Goal: Transaction & Acquisition: Purchase product/service

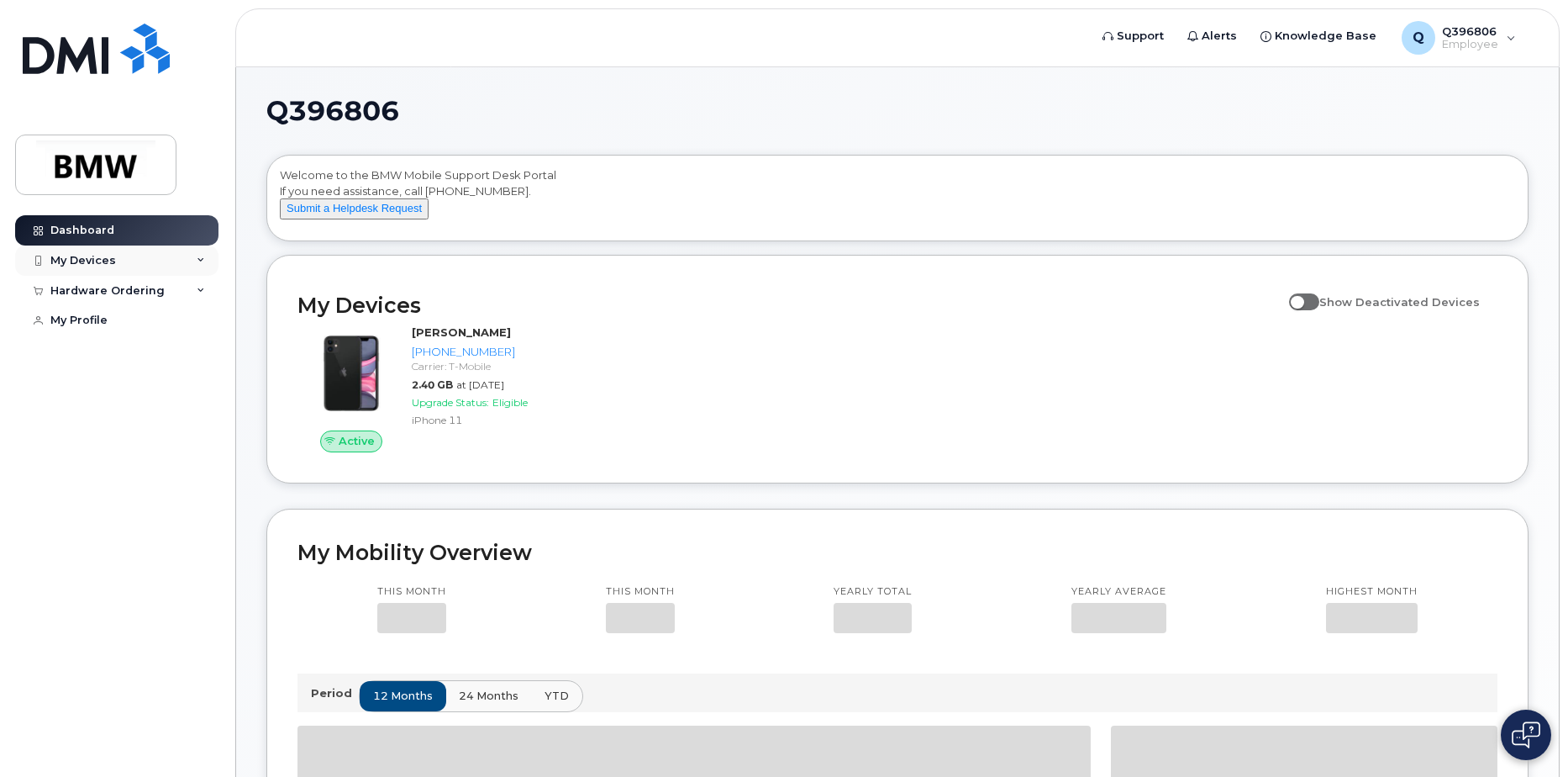
drag, startPoint x: 93, startPoint y: 260, endPoint x: 103, endPoint y: 264, distance: 10.8
click at [93, 260] on div "My Devices" at bounding box center [83, 260] width 65 height 14
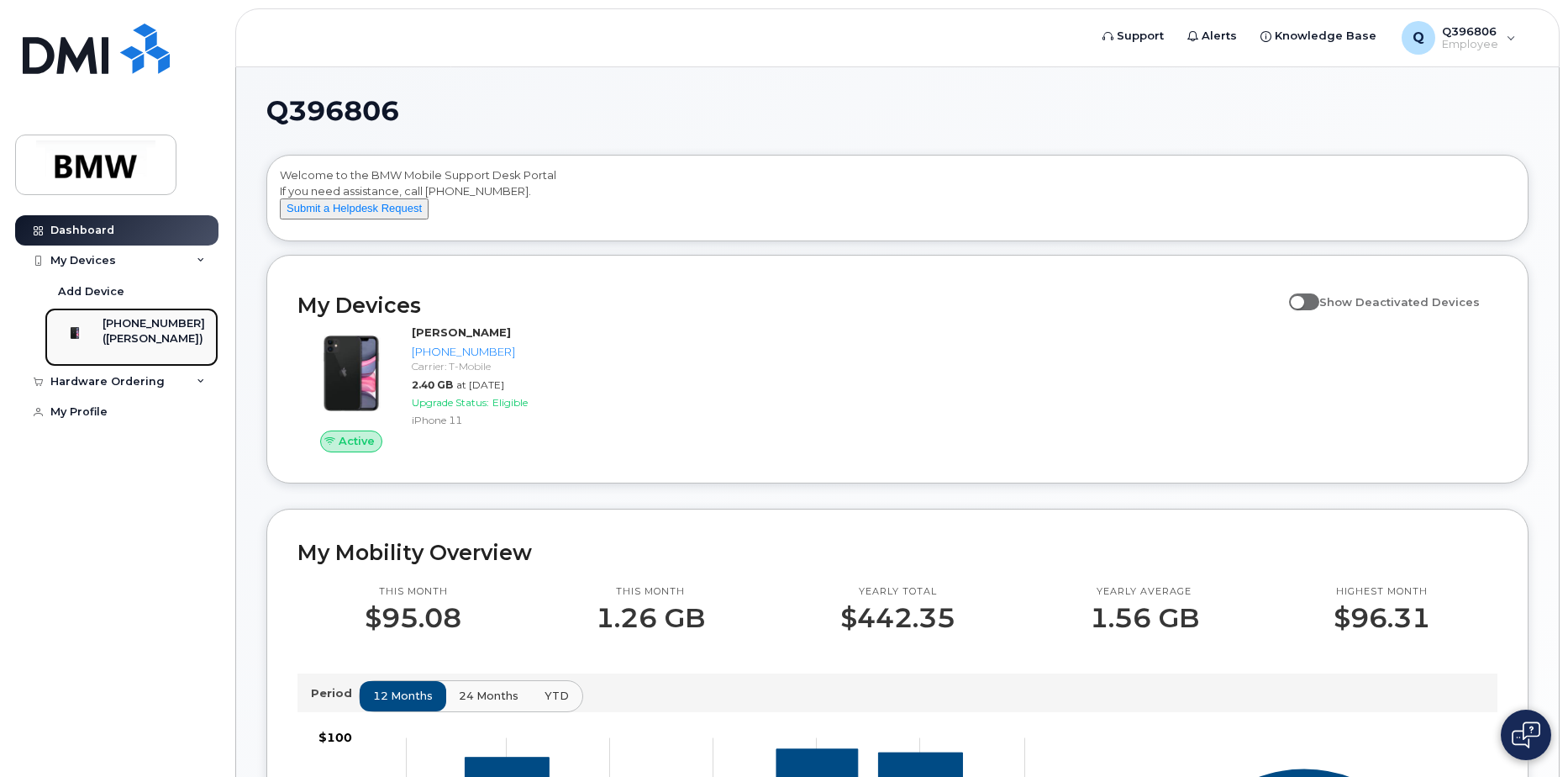
click at [162, 337] on div "([PERSON_NAME])" at bounding box center [154, 338] width 103 height 15
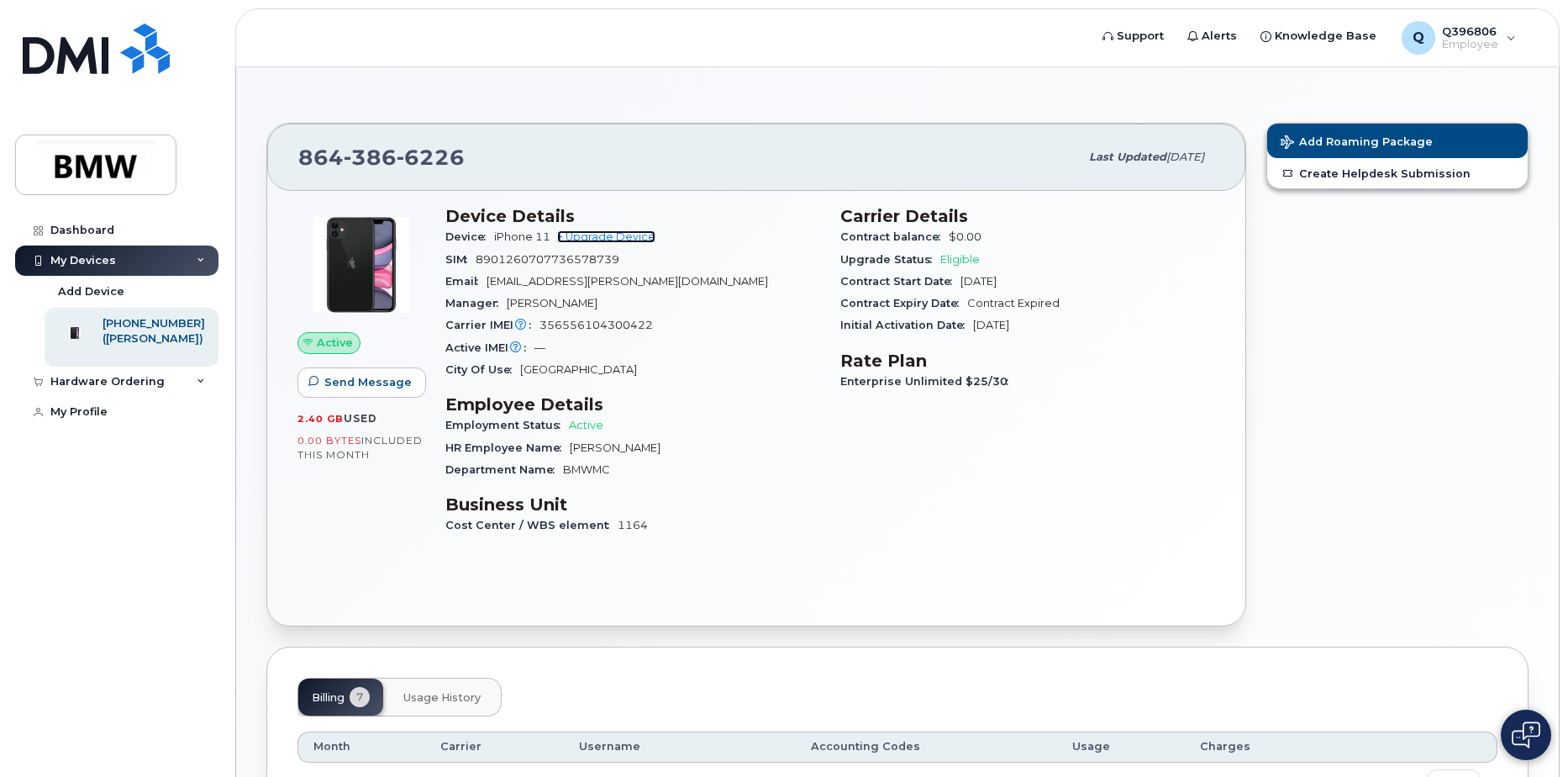
click at [626, 238] on link "+ Upgrade Device" at bounding box center [606, 237] width 98 height 13
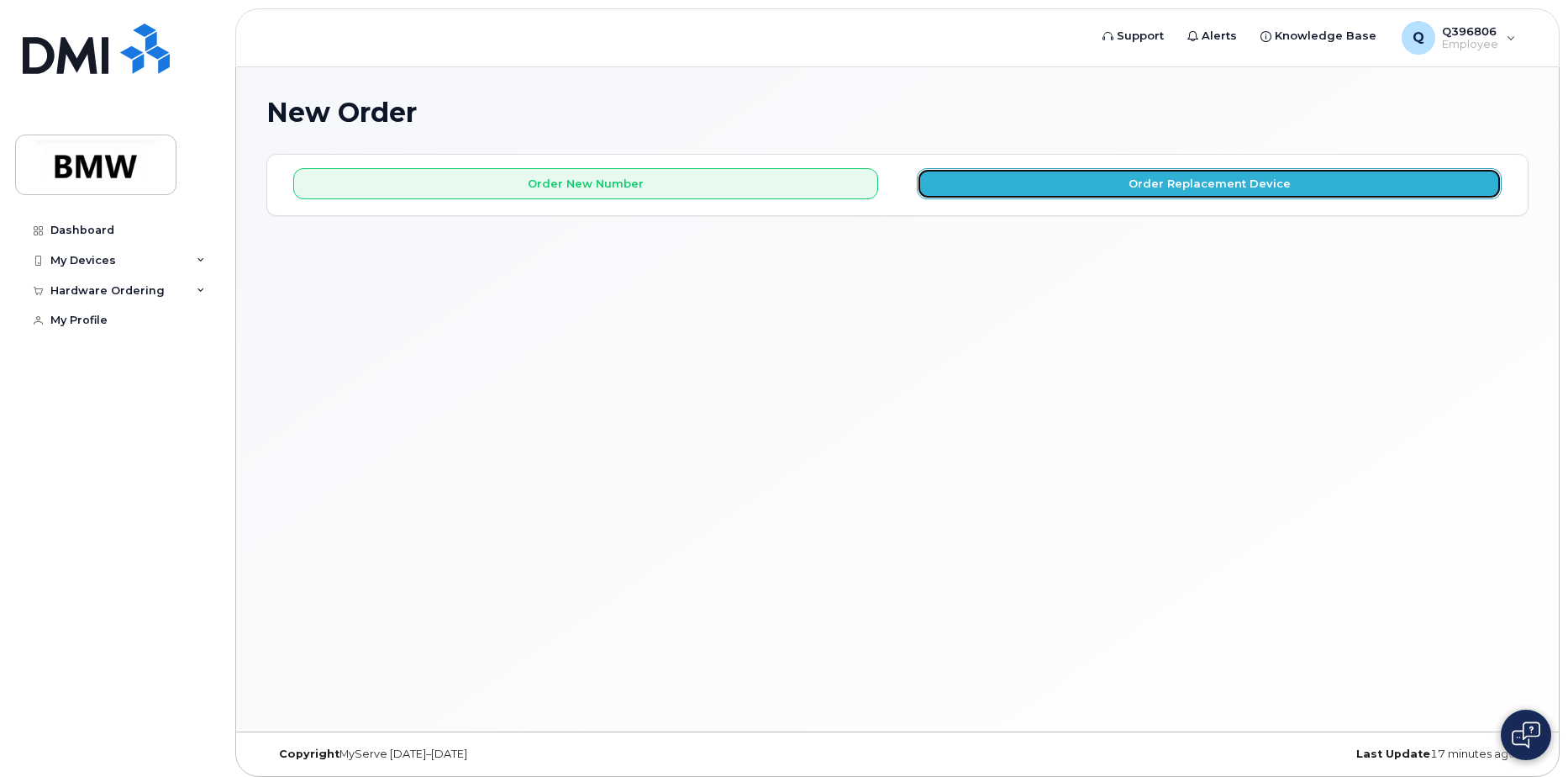
click at [1064, 192] on button "Order Replacement Device" at bounding box center [1210, 184] width 585 height 31
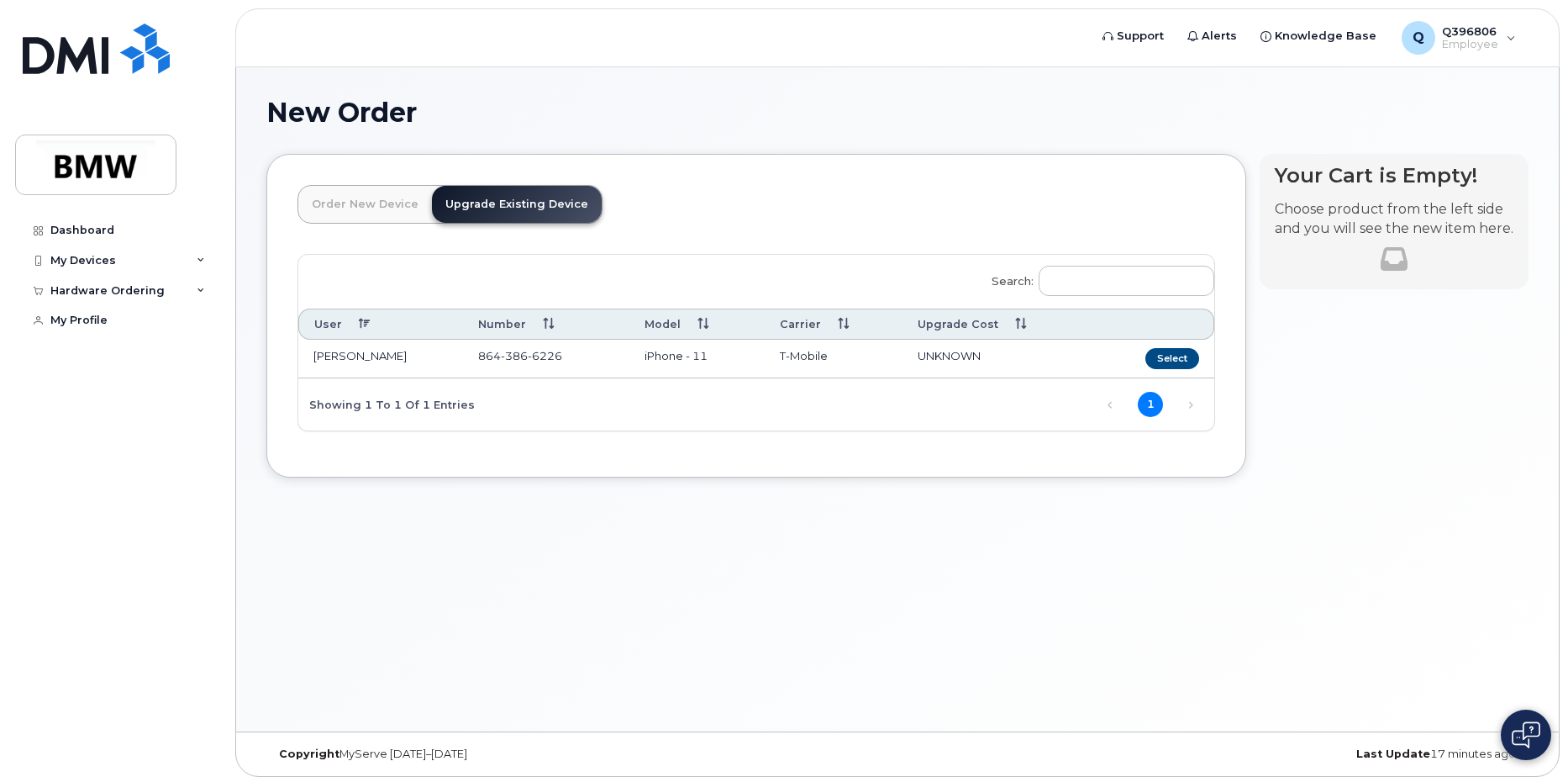
click at [679, 351] on td "iPhone - 11" at bounding box center [698, 359] width 136 height 39
click at [1175, 358] on button "Select" at bounding box center [1172, 359] width 54 height 21
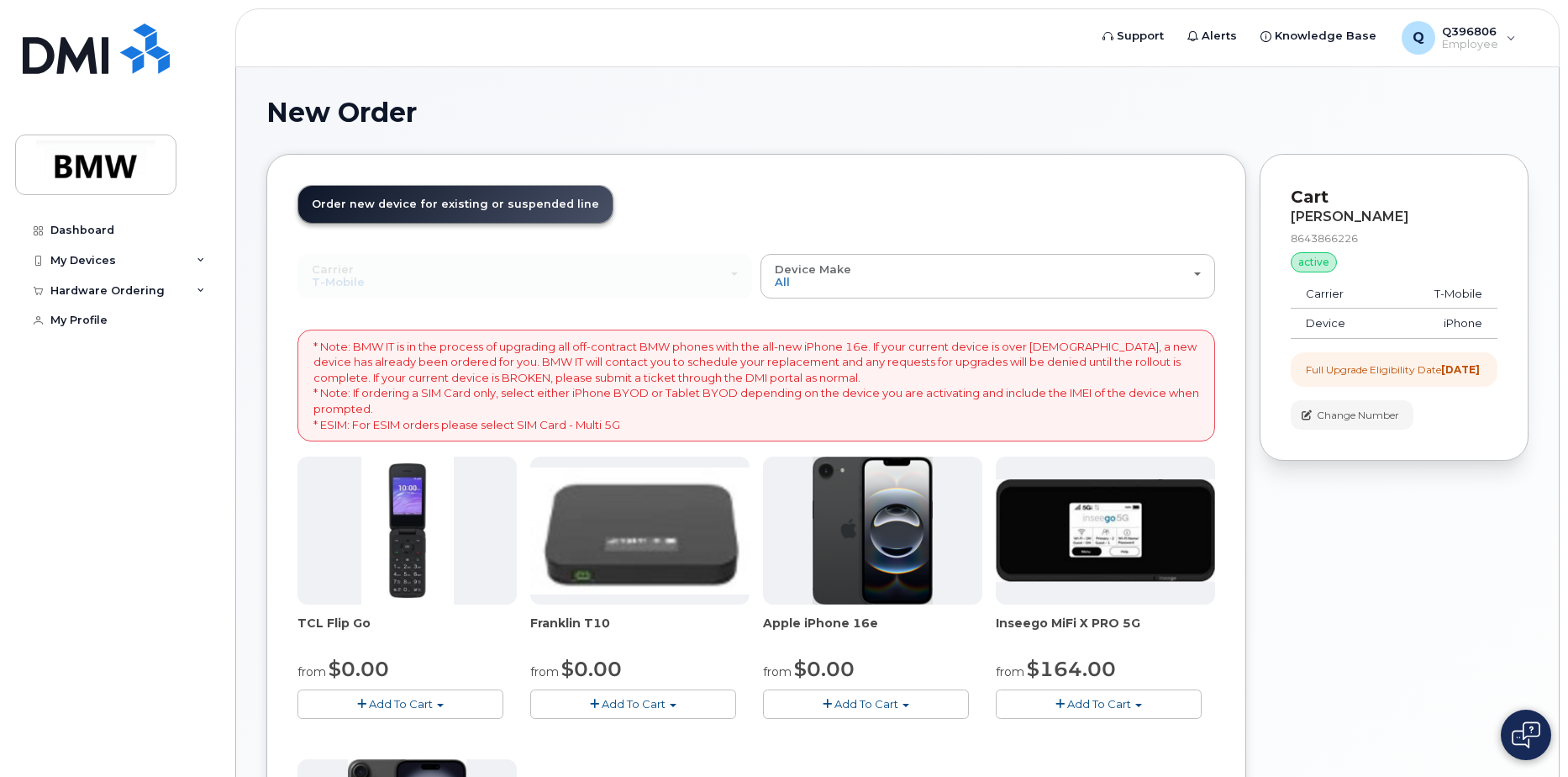
click at [349, 365] on p "* Note: BMW IT is in the process of upgrading all off-contract BMW phones with …" at bounding box center [756, 384] width 886 height 93
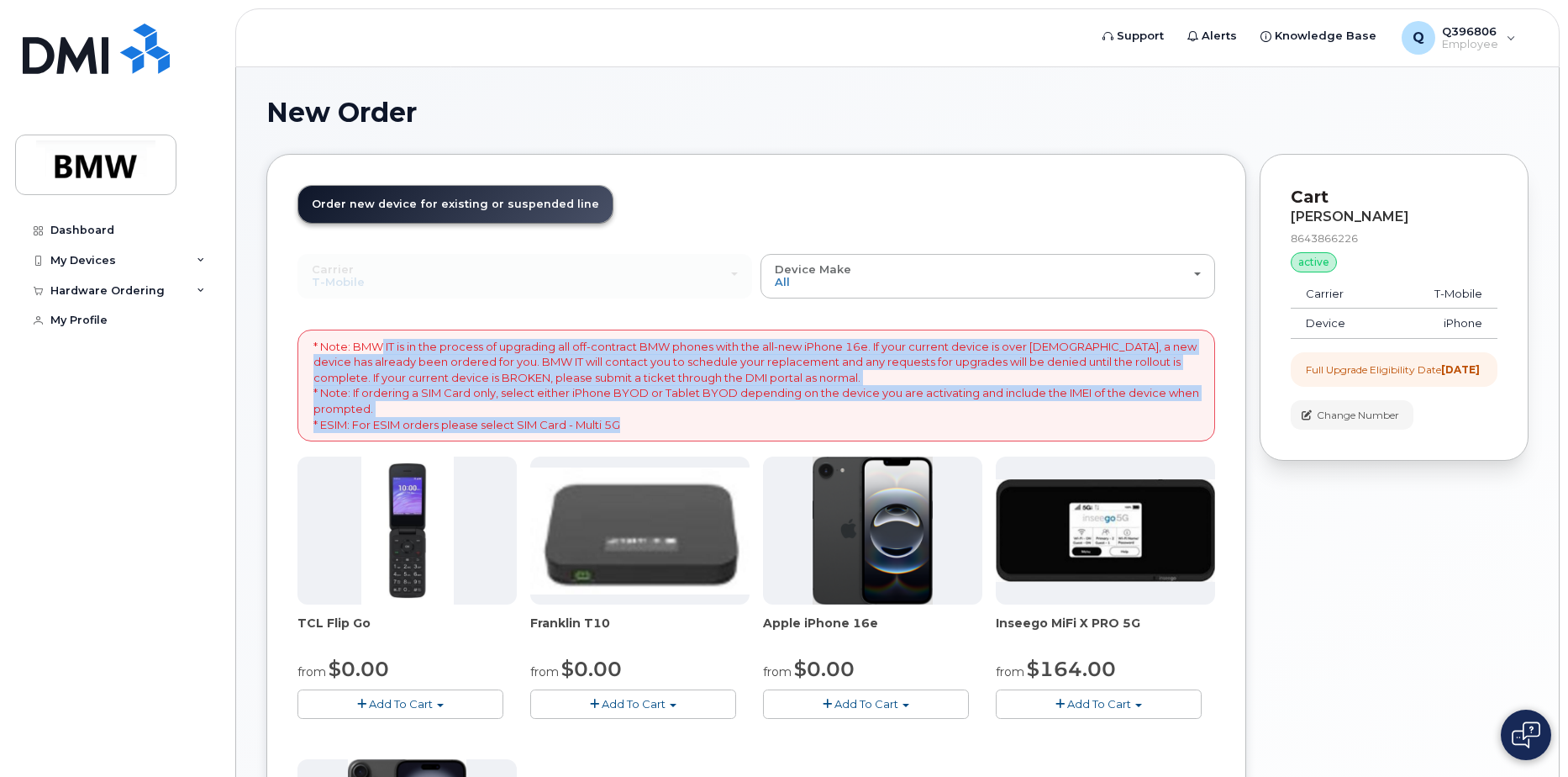
drag, startPoint x: 392, startPoint y: 354, endPoint x: 744, endPoint y: 418, distance: 357.8
click at [744, 418] on p "* Note: BMW IT is in the process of upgrading all off-contract BMW phones with …" at bounding box center [756, 384] width 886 height 93
click at [736, 419] on p "* Note: BMW IT is in the process of upgrading all off-contract BMW phones with …" at bounding box center [756, 384] width 886 height 93
click at [633, 406] on p "* Note: BMW IT is in the process of upgrading all off-contract BMW phones with …" at bounding box center [756, 384] width 886 height 93
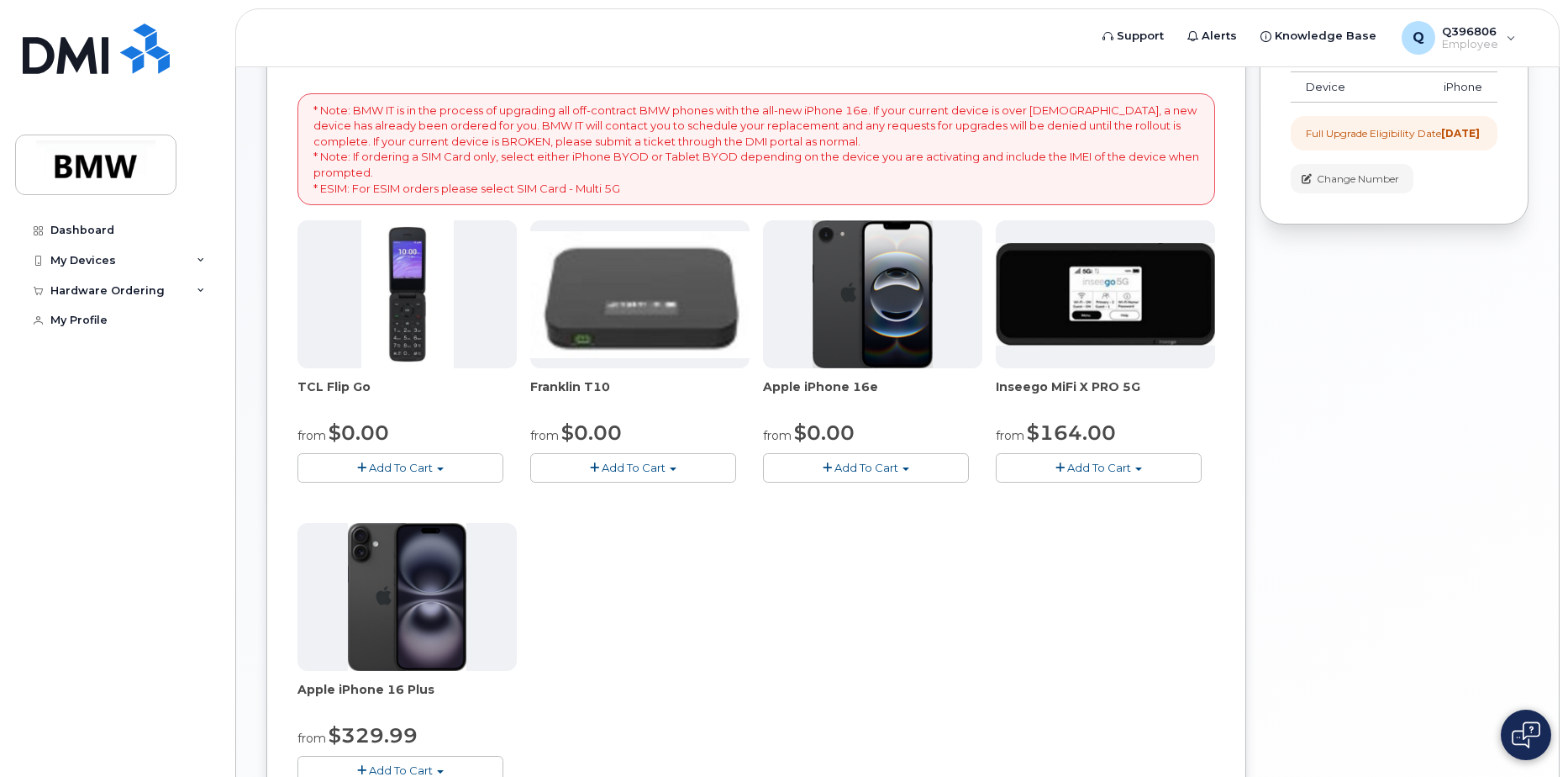
scroll to position [337, 0]
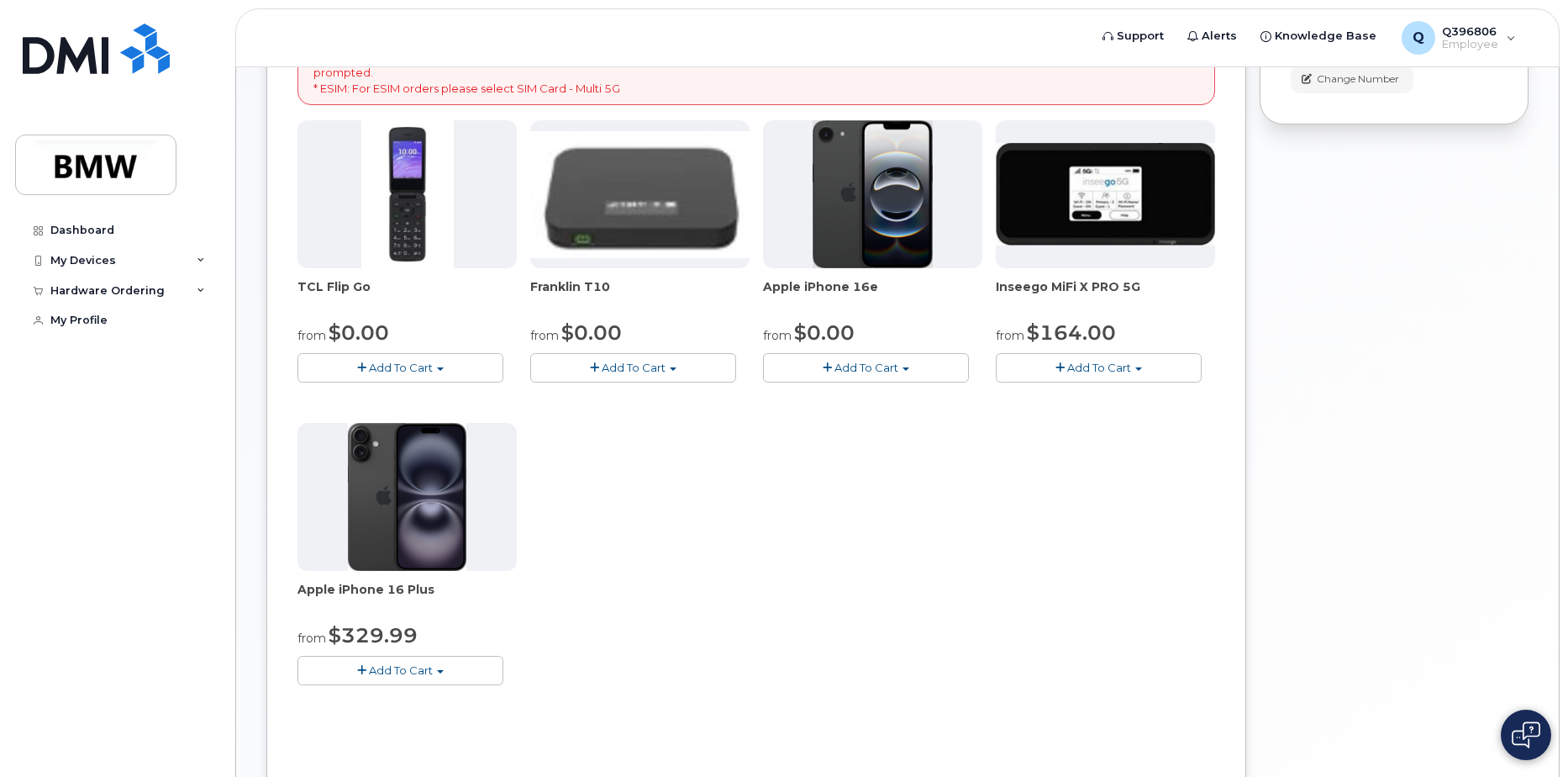
click at [905, 369] on span "button" at bounding box center [905, 370] width 6 height 4
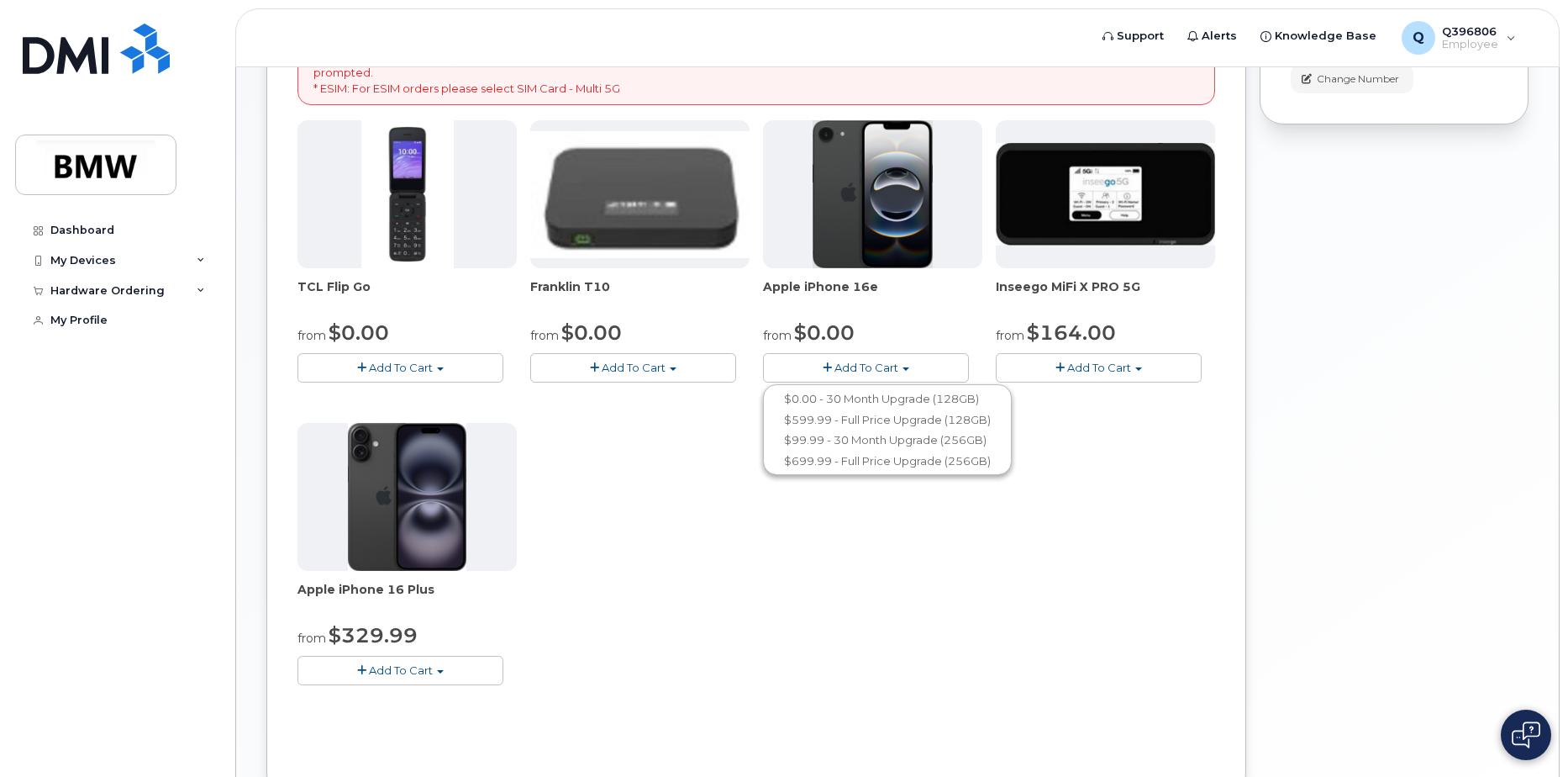
click at [797, 546] on div "TCL Flip Go from $0.00 Add To Cart $0.00 - 30 month Upgrade $96.00 - Full Price…" at bounding box center [756, 417] width 917 height 592
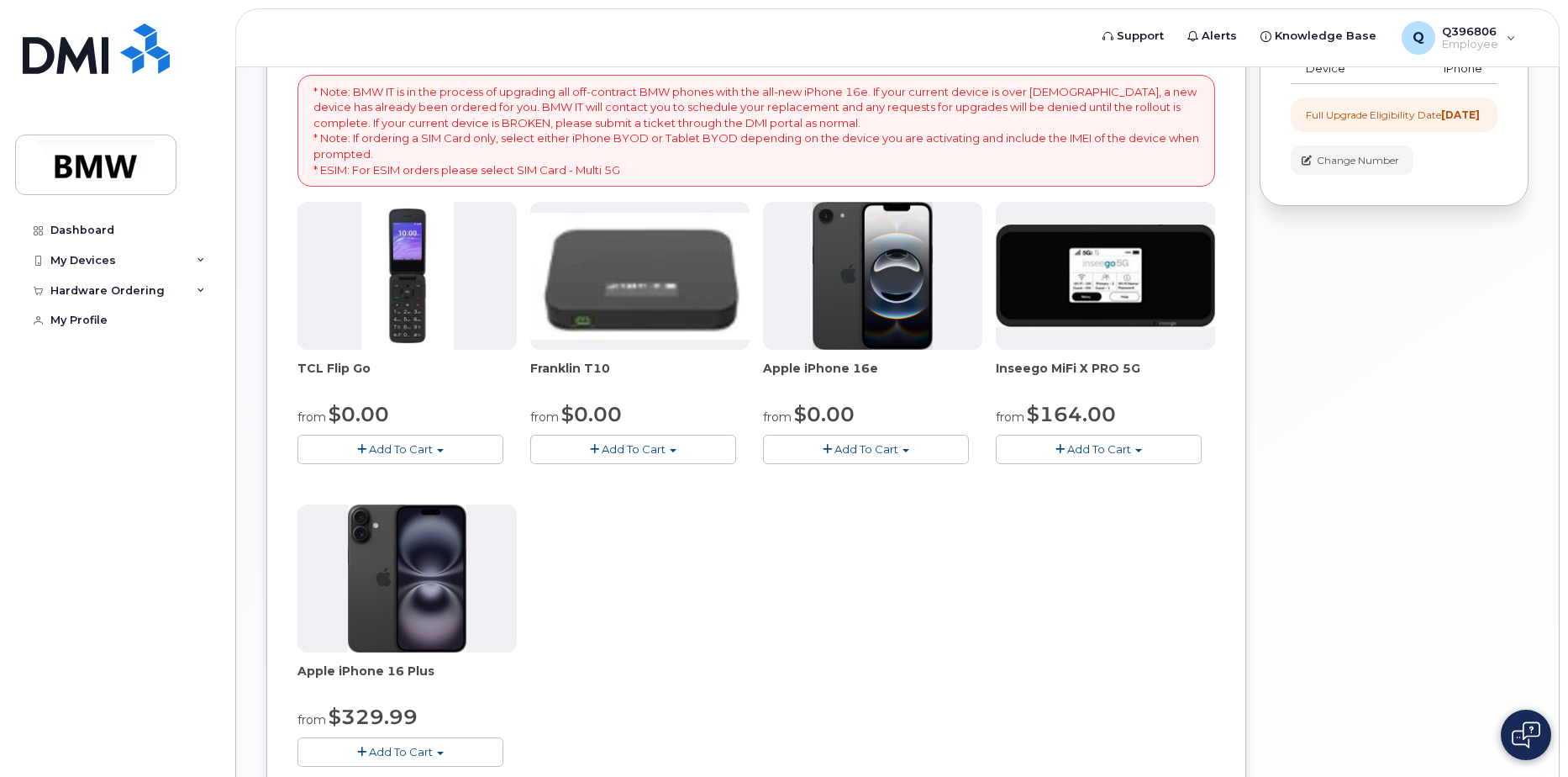
scroll to position [168, 0]
